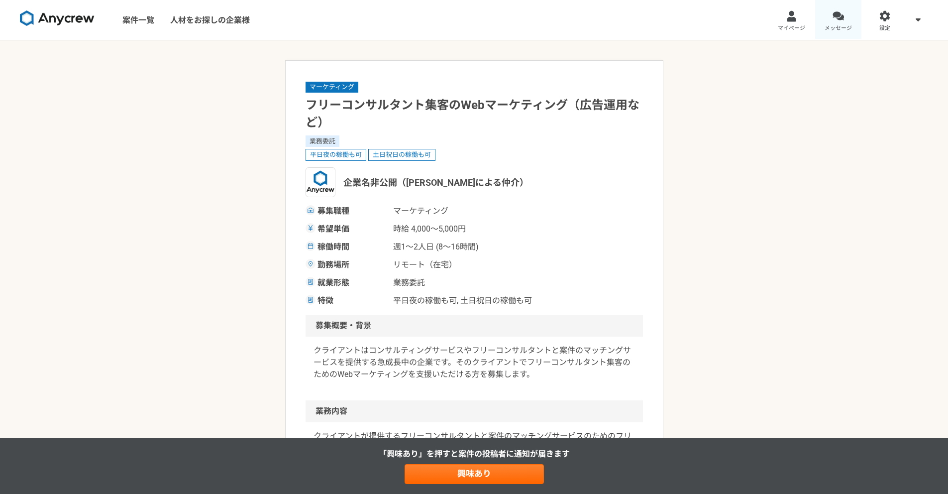
click at [826, 18] on link "メッセージ" at bounding box center [838, 20] width 47 height 40
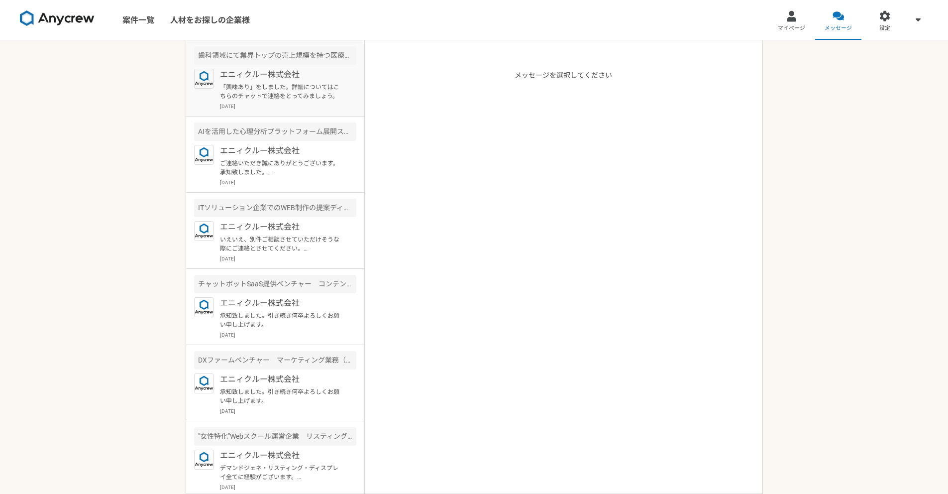
click at [270, 104] on p "[DATE]" at bounding box center [288, 105] width 136 height 7
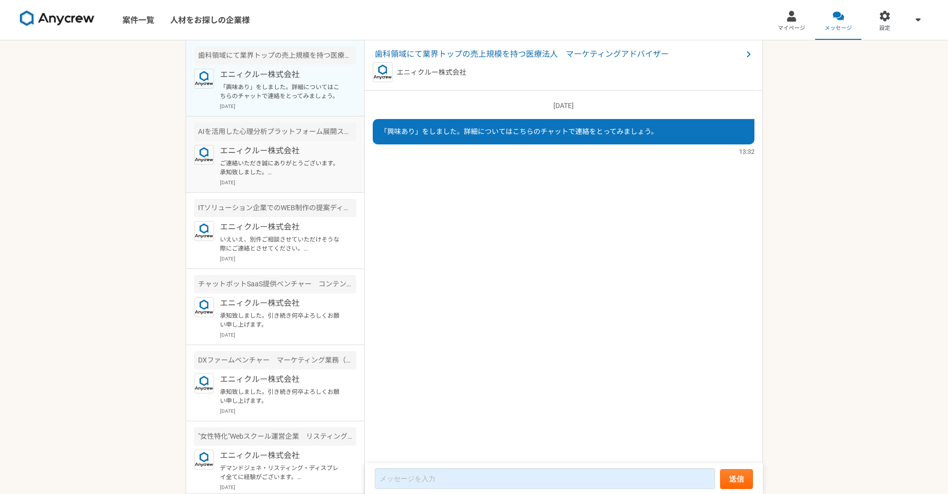
click at [269, 164] on p "ご連絡いただき誠にありがとうございます。 承知致しました。 引き続きご期待に添えるように精進して参ります。何卒よろしくお願い申し上げます。" at bounding box center [281, 168] width 123 height 18
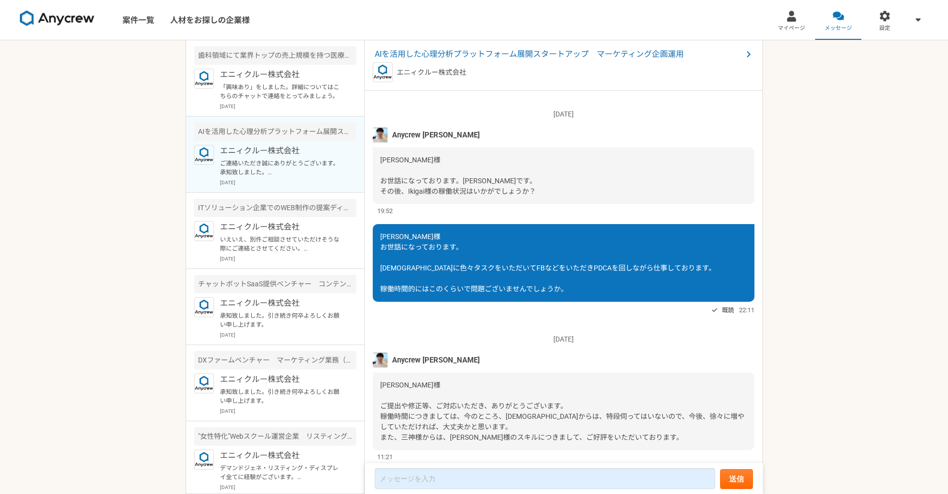
scroll to position [697, 0]
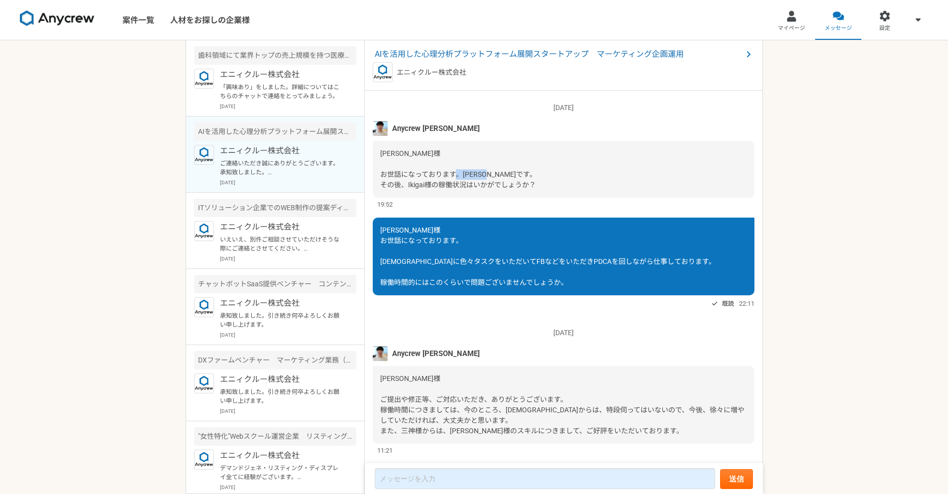
drag, startPoint x: 407, startPoint y: 184, endPoint x: 430, endPoint y: 183, distance: 23.4
click at [430, 183] on span "[PERSON_NAME]様 お世話になっております。[PERSON_NAME]です。 その後、Ikigai様の稼働状況はいかがでしょうか？" at bounding box center [458, 168] width 156 height 39
click at [448, 229] on div "[PERSON_NAME]様 お世話になっております。 [DEMOGRAPHIC_DATA]に色々タスクをいただいてFBなどをいただきPDCAを回しながら仕事…" at bounding box center [564, 256] width 382 height 78
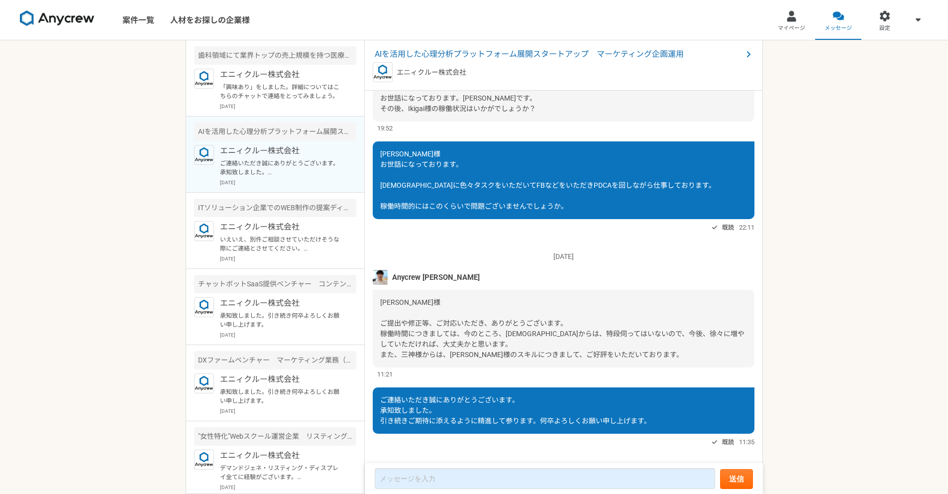
scroll to position [787, 0]
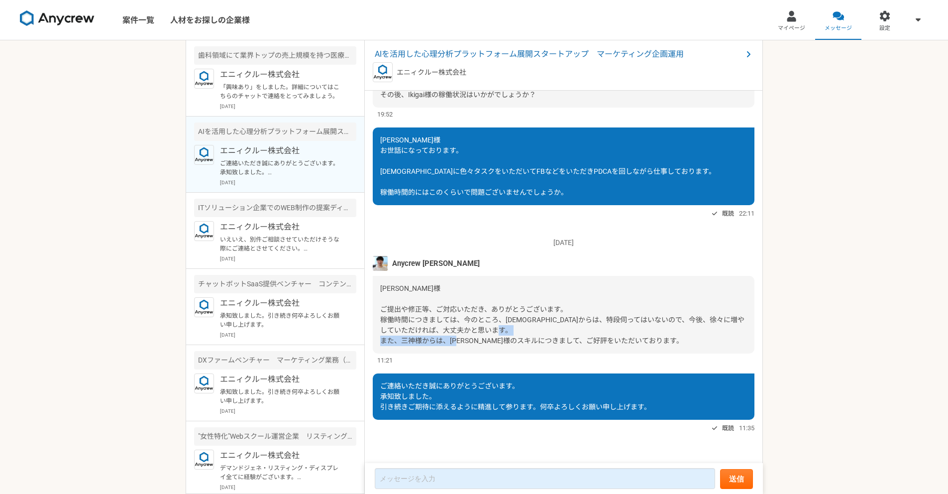
drag, startPoint x: 544, startPoint y: 341, endPoint x: 659, endPoint y: 339, distance: 114.5
click at [659, 339] on div "[PERSON_NAME]様 ご提出や修正等、ご対応いただき、ありがとうございます。 稼働時間につきましては、今のところ、[DEMOGRAPHIC_DATA]…" at bounding box center [564, 315] width 382 height 78
click at [581, 363] on div "11:21" at bounding box center [564, 359] width 382 height 9
